Goal: Information Seeking & Learning: Learn about a topic

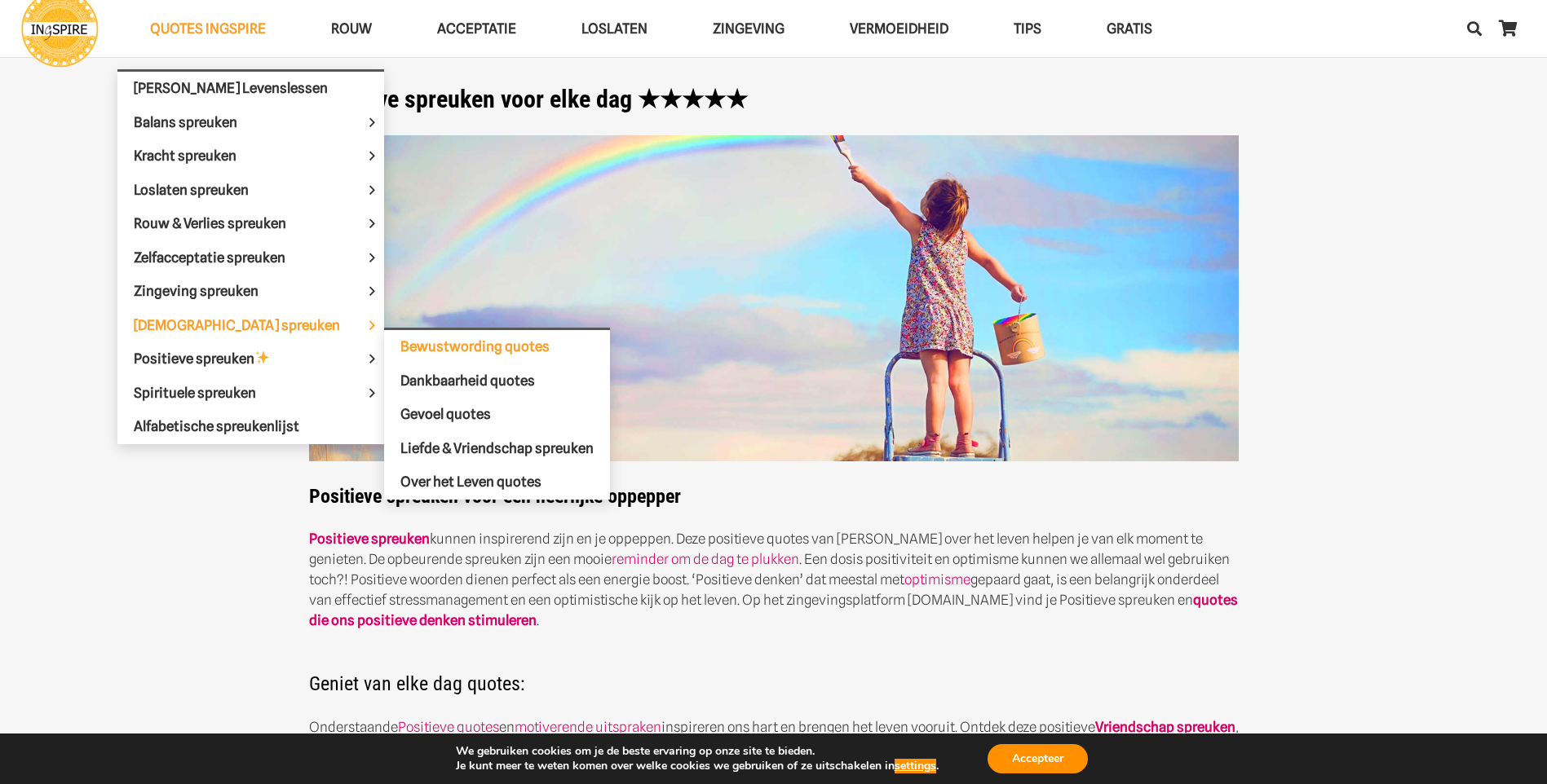
click at [459, 341] on span "Bewustwording quotes" at bounding box center [474, 346] width 150 height 16
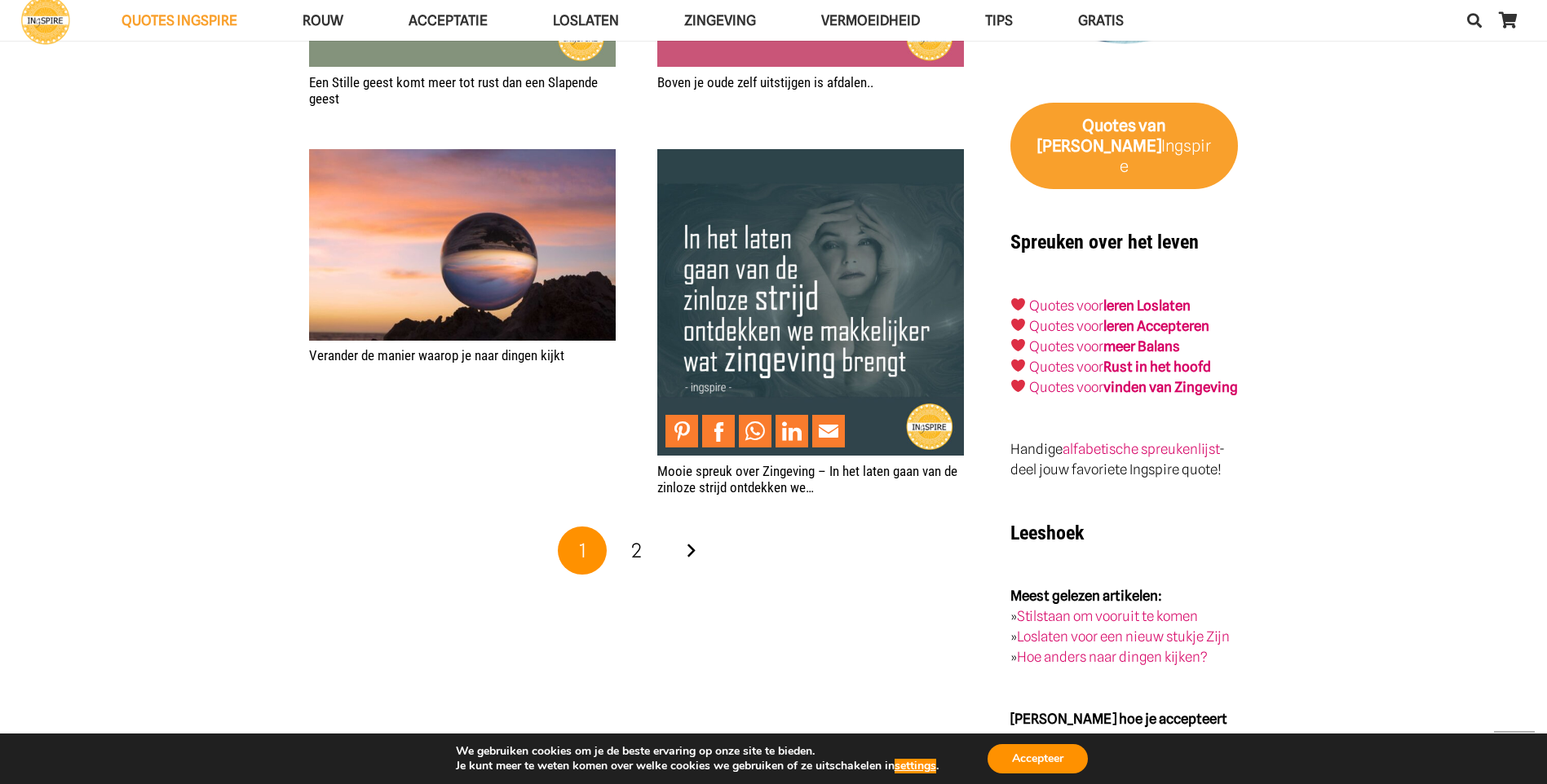
scroll to position [2527, 0]
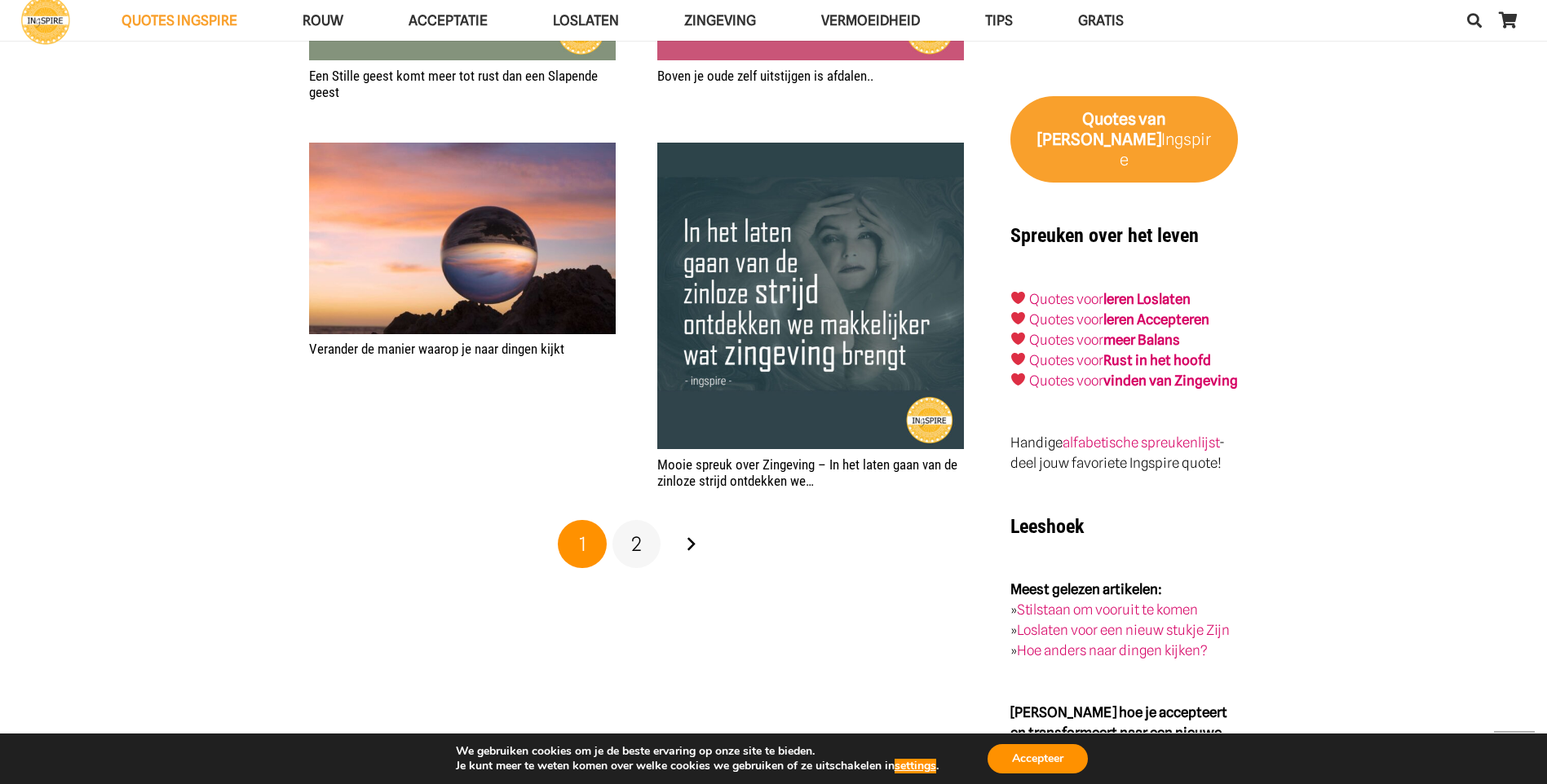
click at [644, 538] on link "2" at bounding box center [636, 543] width 49 height 49
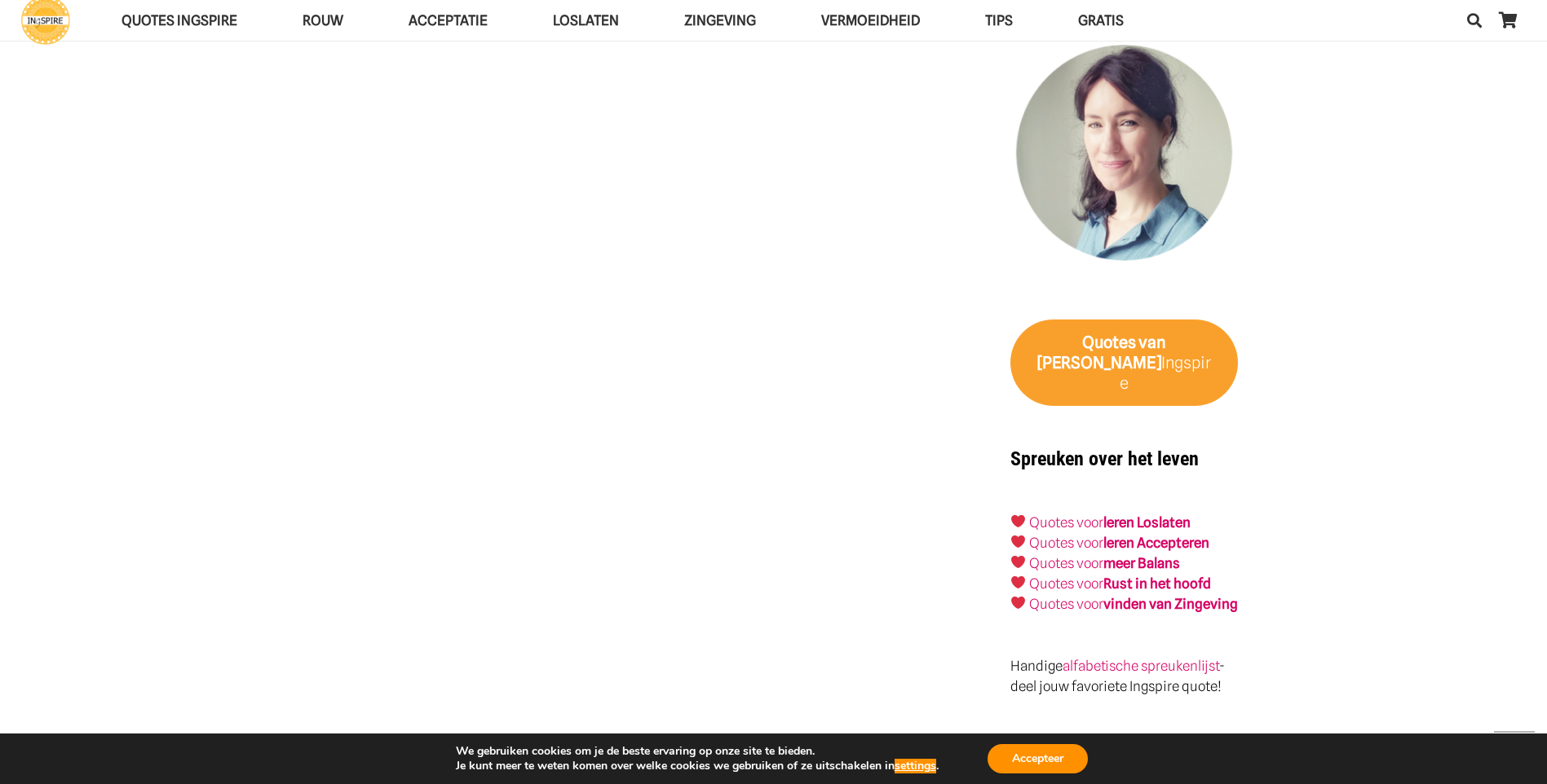
scroll to position [2364, 0]
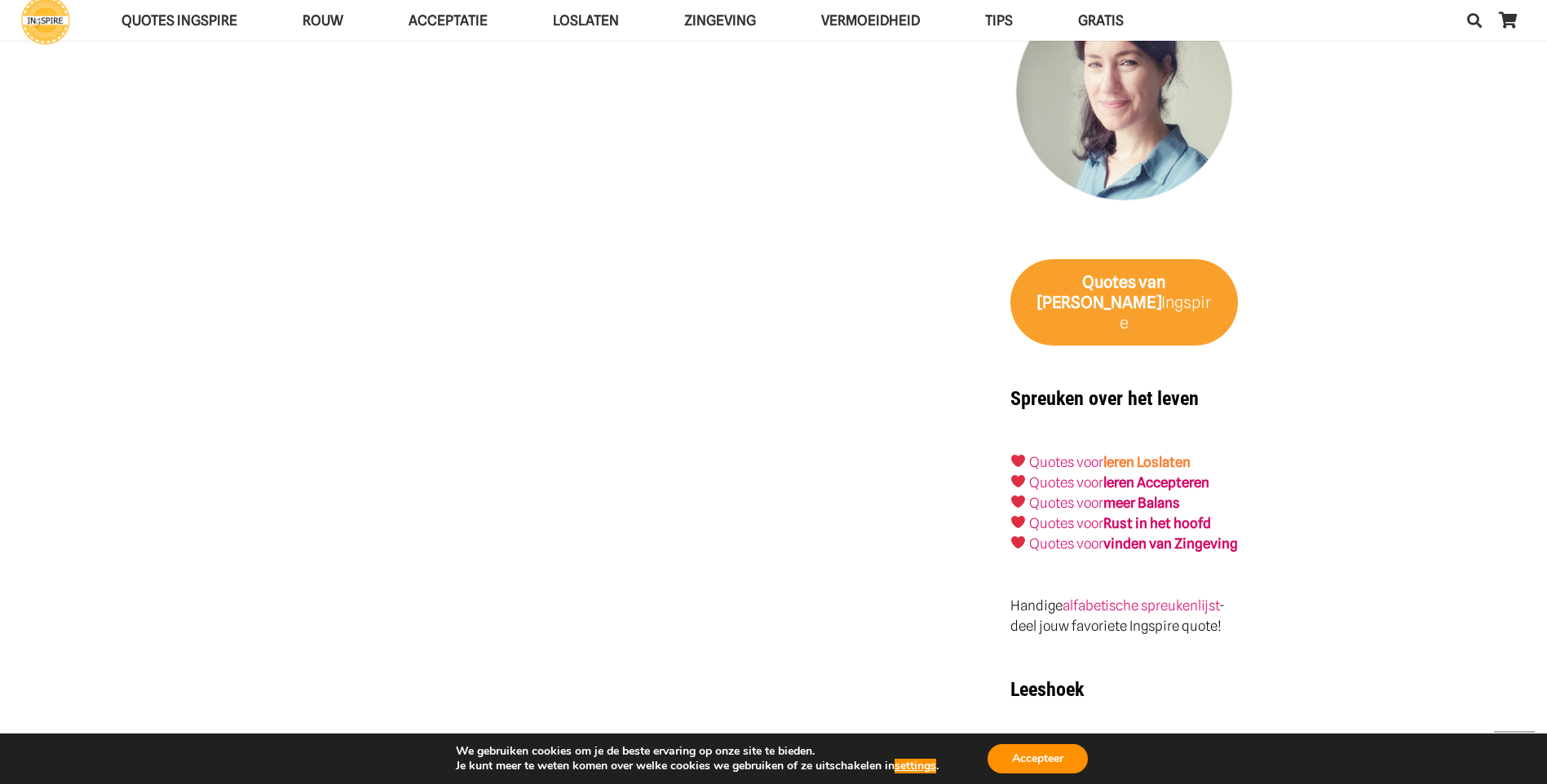
click at [1124, 454] on link "leren Loslaten" at bounding box center [1147, 462] width 87 height 16
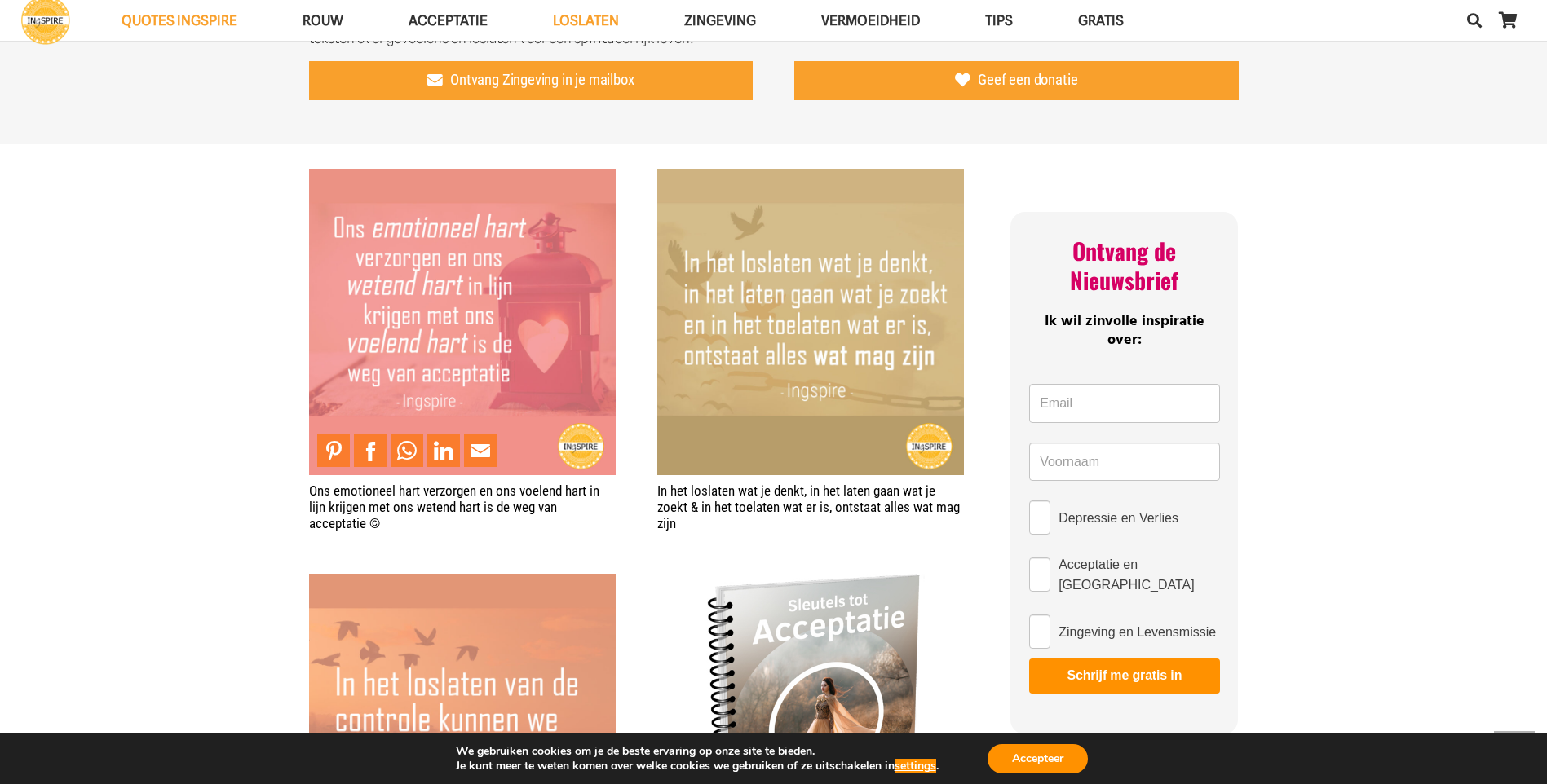
scroll to position [1060, 0]
